Goal: Navigation & Orientation: Find specific page/section

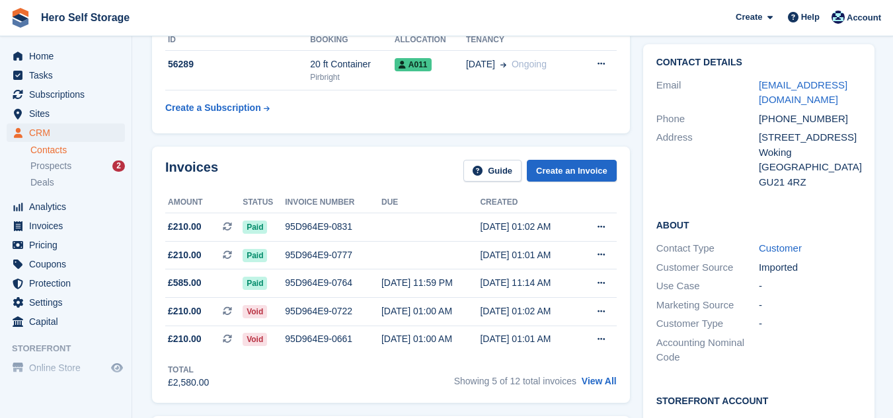
scroll to position [211, 0]
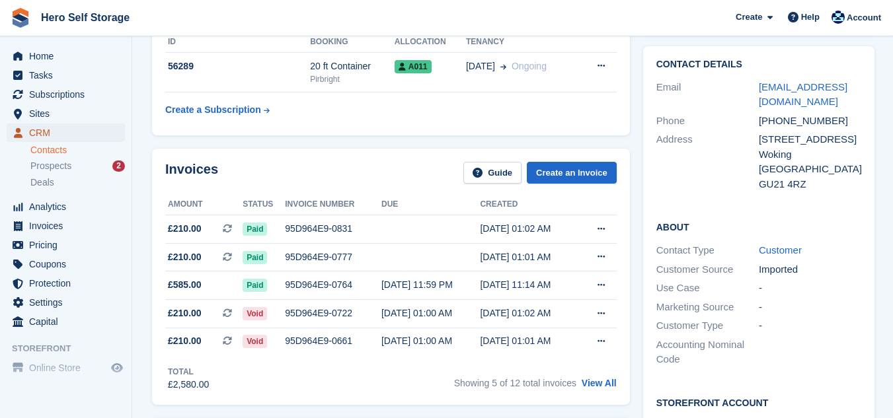
click at [59, 134] on span "CRM" at bounding box center [68, 133] width 79 height 18
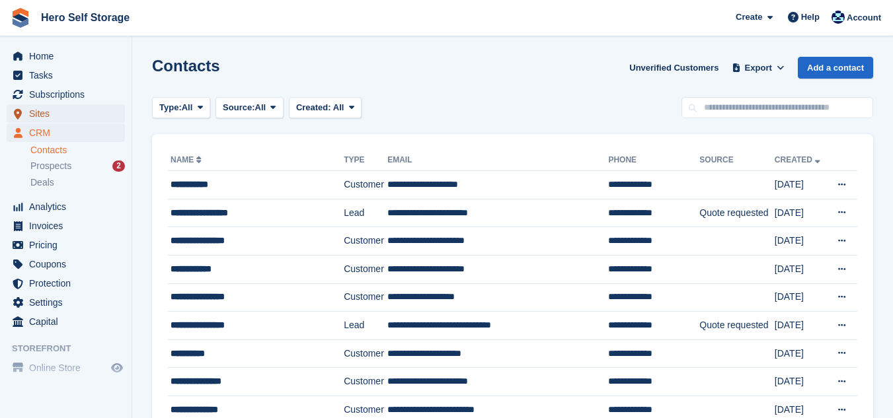
click at [55, 111] on span "Sites" at bounding box center [68, 113] width 79 height 18
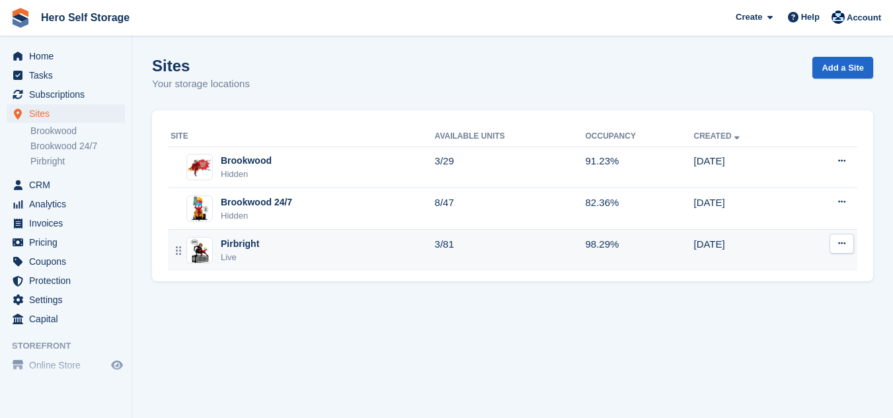
click at [343, 245] on div "Pirbright Live" at bounding box center [302, 250] width 264 height 27
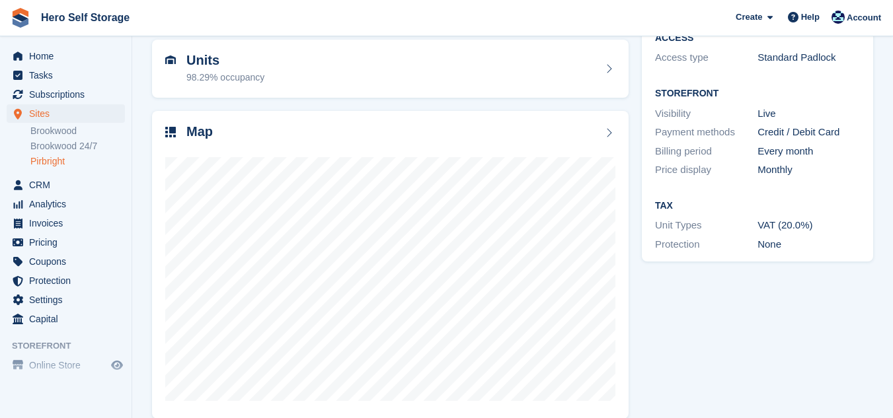
scroll to position [141, 0]
